Goal: Task Accomplishment & Management: Use online tool/utility

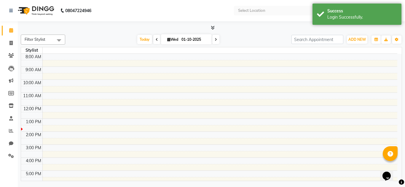
select select "en"
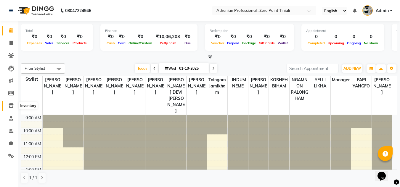
click at [13, 107] on icon at bounding box center [11, 106] width 5 height 4
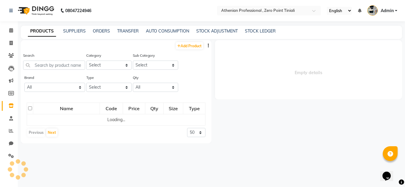
select select
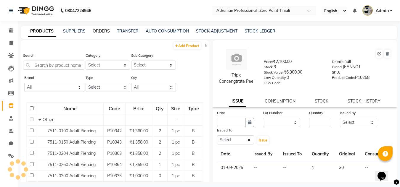
click at [105, 31] on link "ORDERS" at bounding box center [101, 30] width 17 height 5
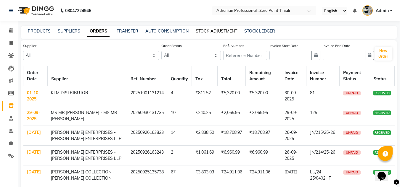
click at [217, 32] on link "STOCK ADJUSTMENT" at bounding box center [216, 30] width 41 height 5
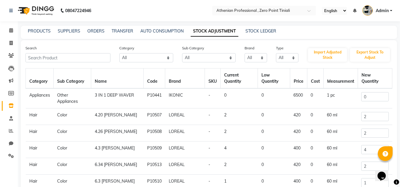
click at [157, 28] on div "PRODUCTS SUPPLIERS ORDERS TRANSFER AUTO CONSUMPTION STOCK ADJUSTMENT STOCK LEDG…" at bounding box center [209, 32] width 376 height 13
click at [160, 31] on link "AUTO CONSUMPTION" at bounding box center [161, 30] width 43 height 5
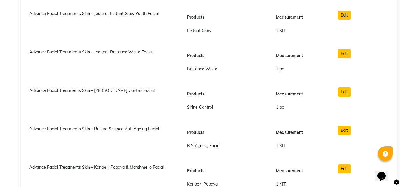
scroll to position [3457, 0]
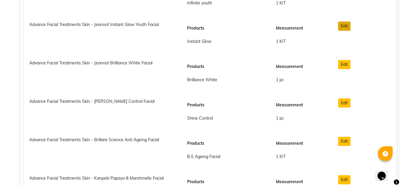
click at [342, 28] on button "Edit" at bounding box center [344, 26] width 12 height 9
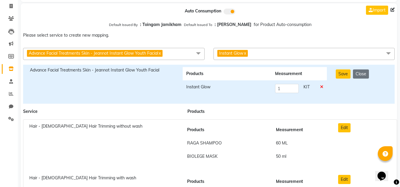
scroll to position [0, 0]
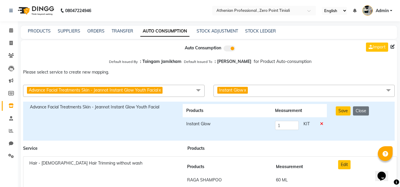
click at [309, 124] on span "KIT" at bounding box center [307, 125] width 6 height 9
click at [290, 125] on input "1" at bounding box center [287, 125] width 24 height 9
click at [322, 123] on icon at bounding box center [321, 124] width 3 height 4
click at [359, 113] on button "Close" at bounding box center [361, 111] width 16 height 9
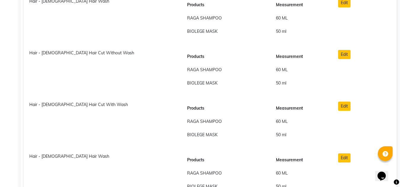
scroll to position [328, 0]
